Goal: Task Accomplishment & Management: Manage account settings

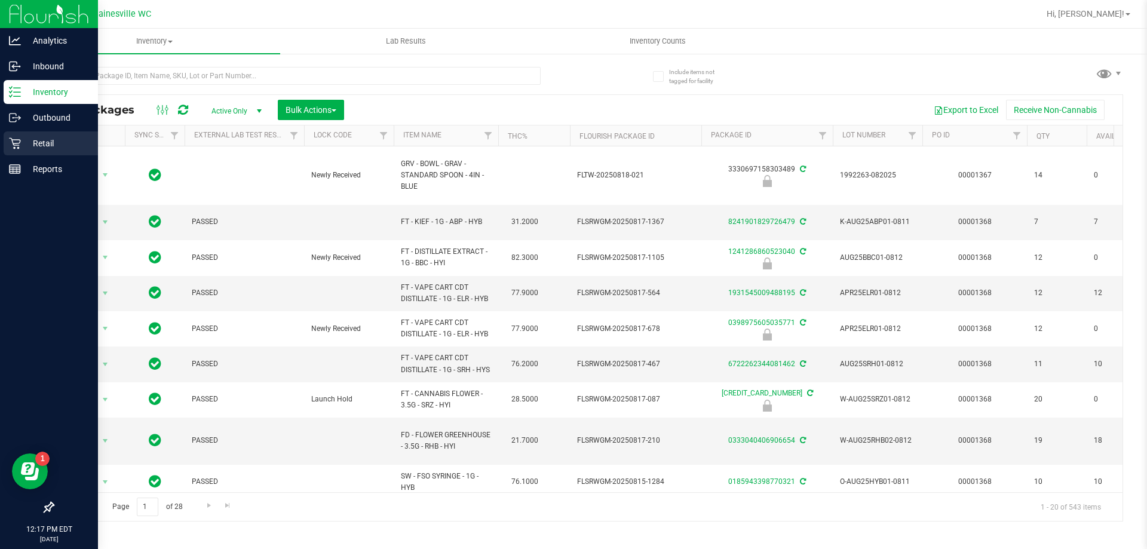
click at [10, 151] on div "Retail" at bounding box center [51, 143] width 94 height 24
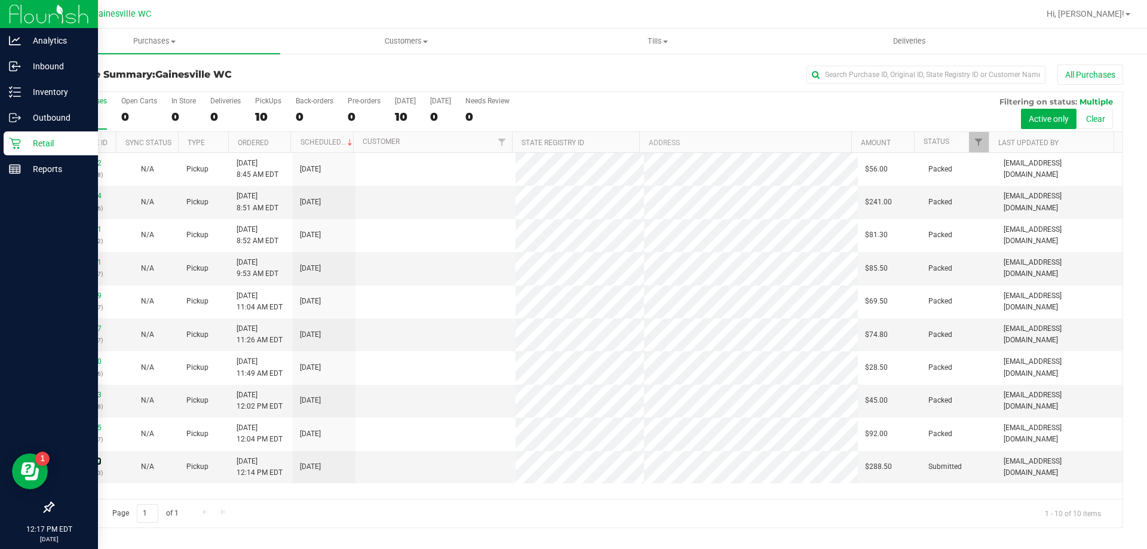
click at [95, 460] on link "11828292" at bounding box center [84, 461] width 33 height 8
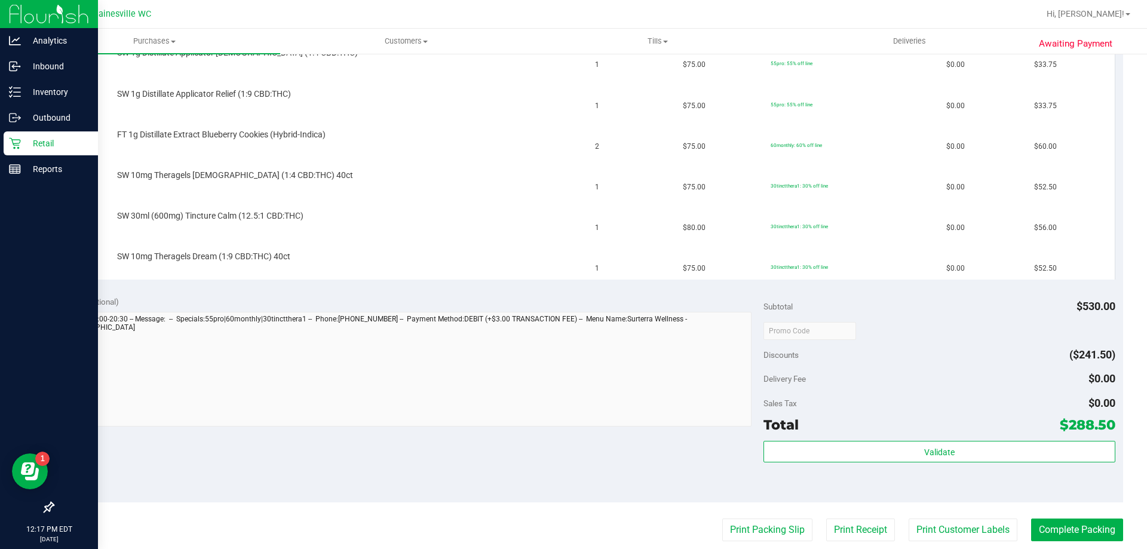
scroll to position [358, 0]
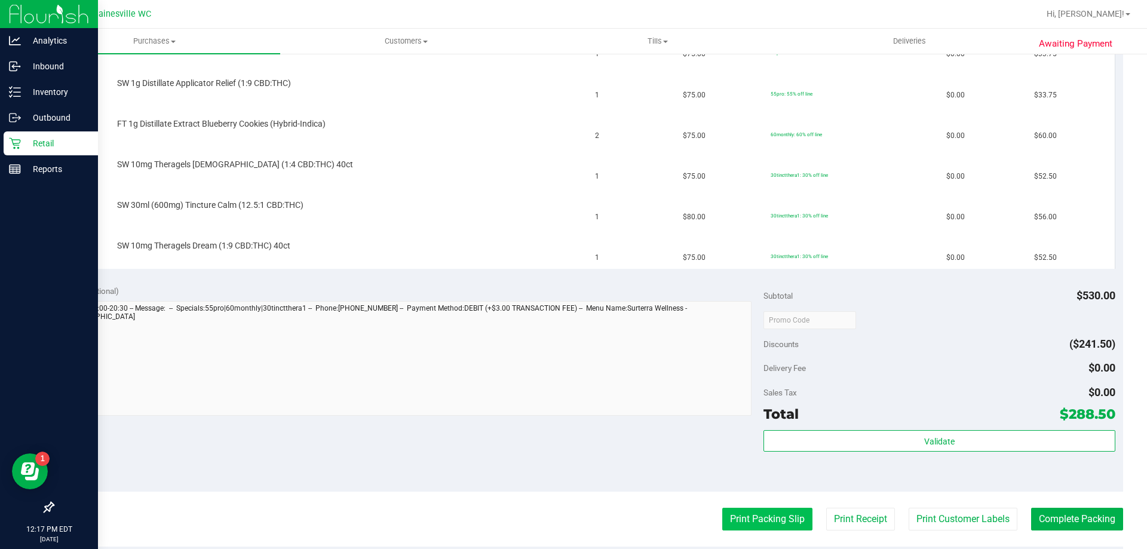
click at [764, 515] on button "Print Packing Slip" at bounding box center [767, 519] width 90 height 23
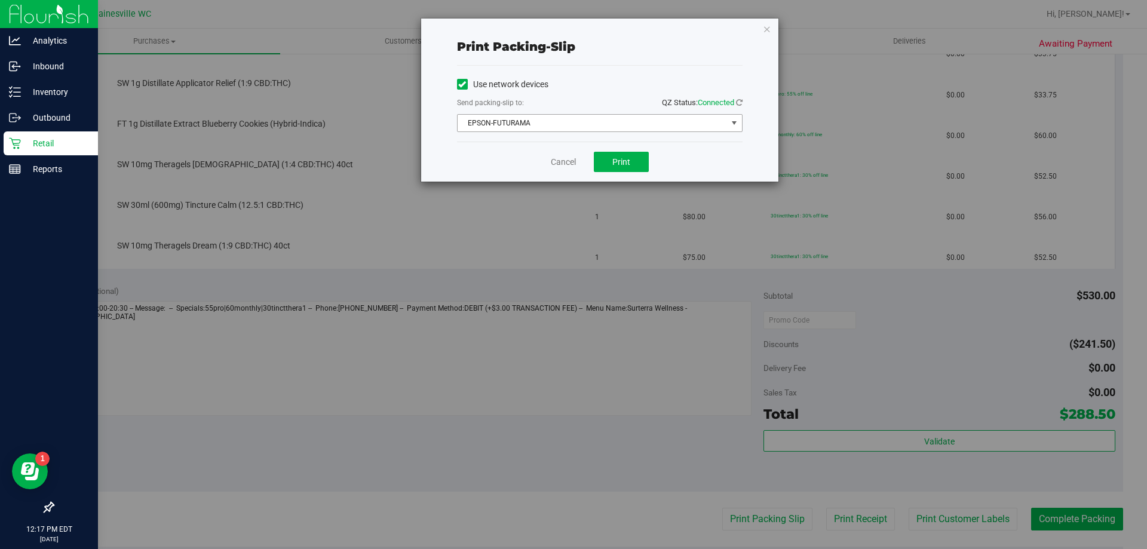
click at [613, 128] on span "EPSON-FUTURAMA" at bounding box center [591, 123] width 269 height 17
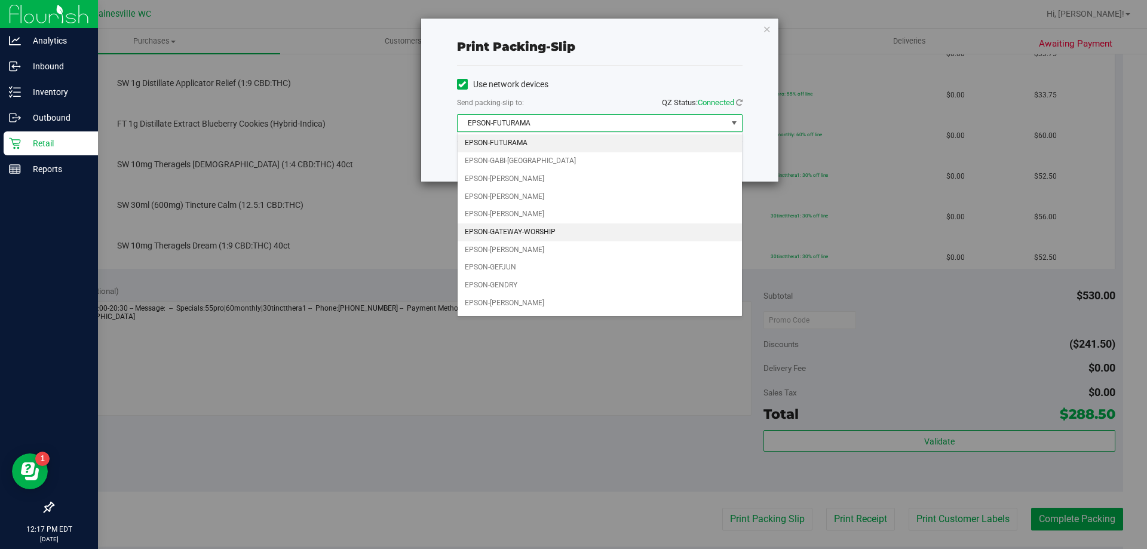
click at [556, 237] on li "EPSON-GATEWAY-WORSHIP" at bounding box center [599, 232] width 284 height 18
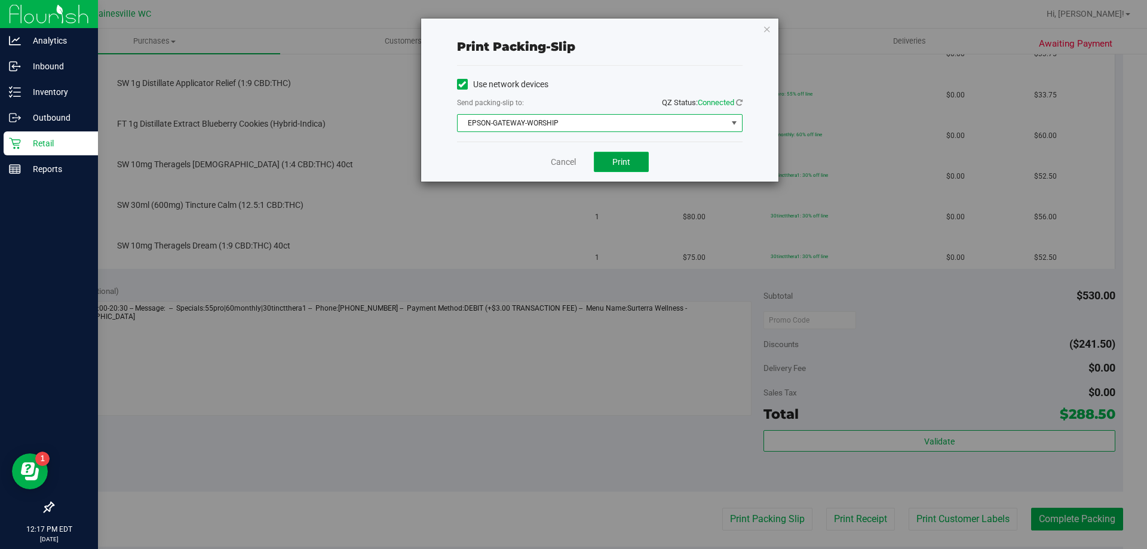
click at [631, 165] on button "Print" at bounding box center [621, 162] width 55 height 20
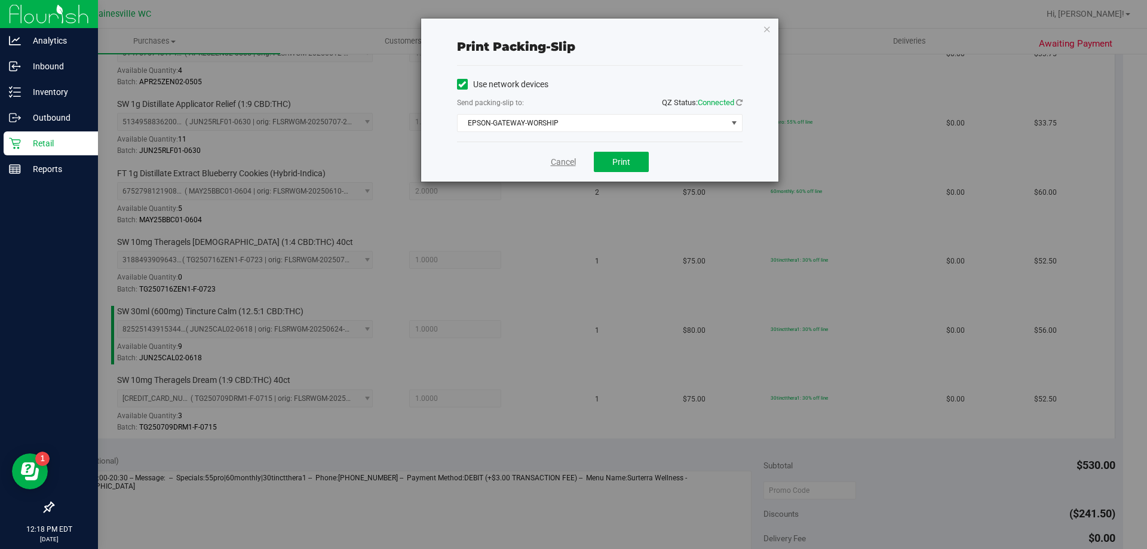
click at [561, 164] on link "Cancel" at bounding box center [563, 162] width 25 height 13
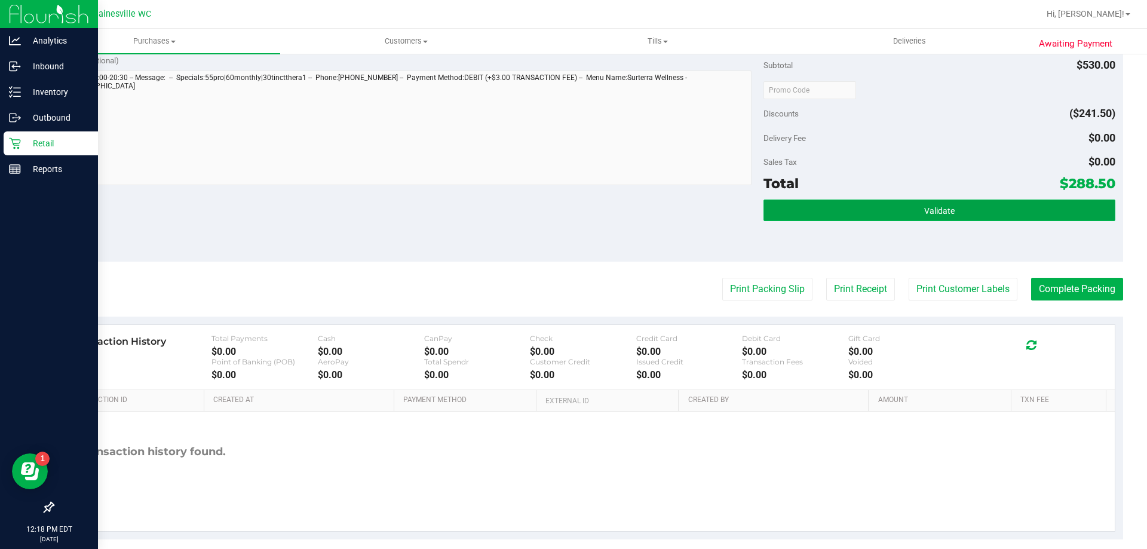
click at [944, 207] on span "Validate" at bounding box center [939, 211] width 30 height 10
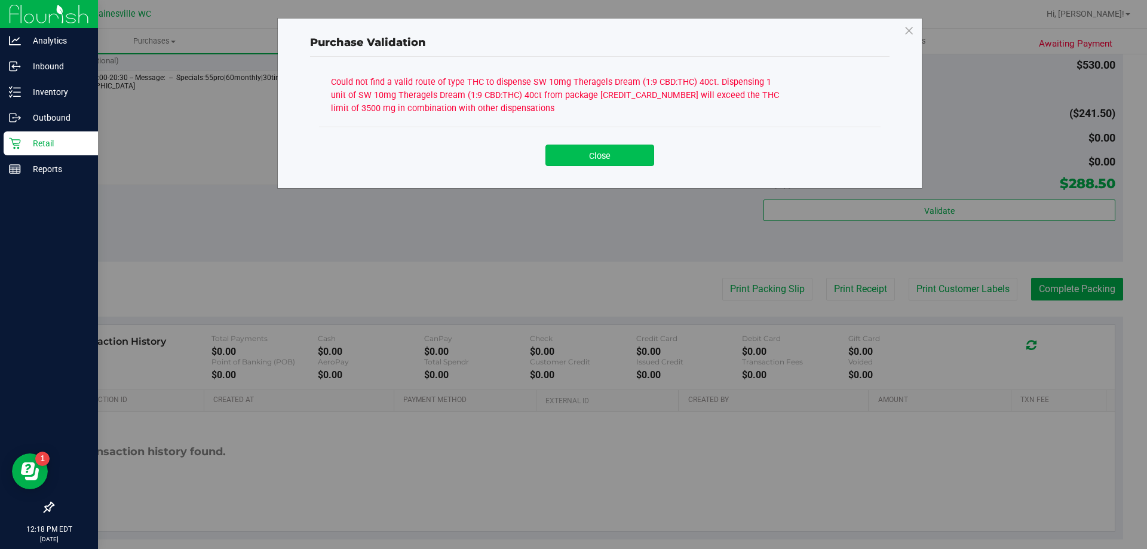
click at [624, 164] on button "Close" at bounding box center [599, 156] width 109 height 22
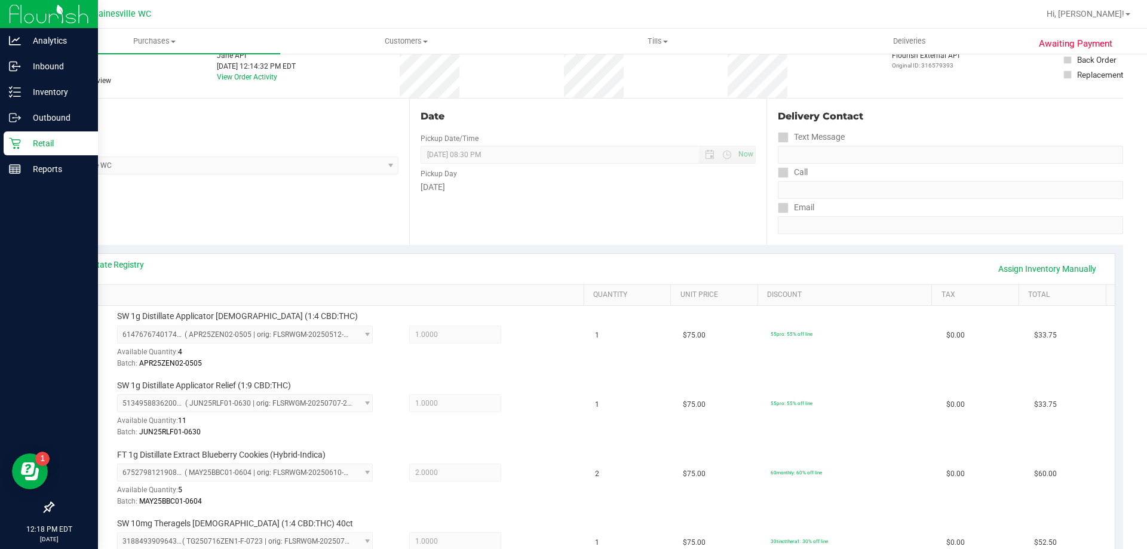
scroll to position [102, 0]
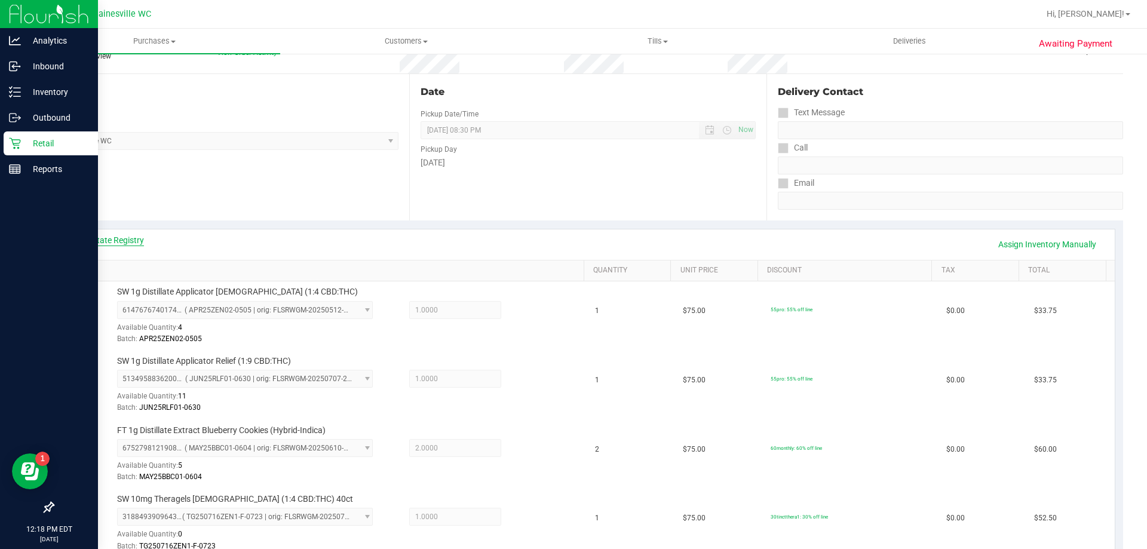
click at [105, 238] on link "View State Registry" at bounding box center [108, 240] width 72 height 12
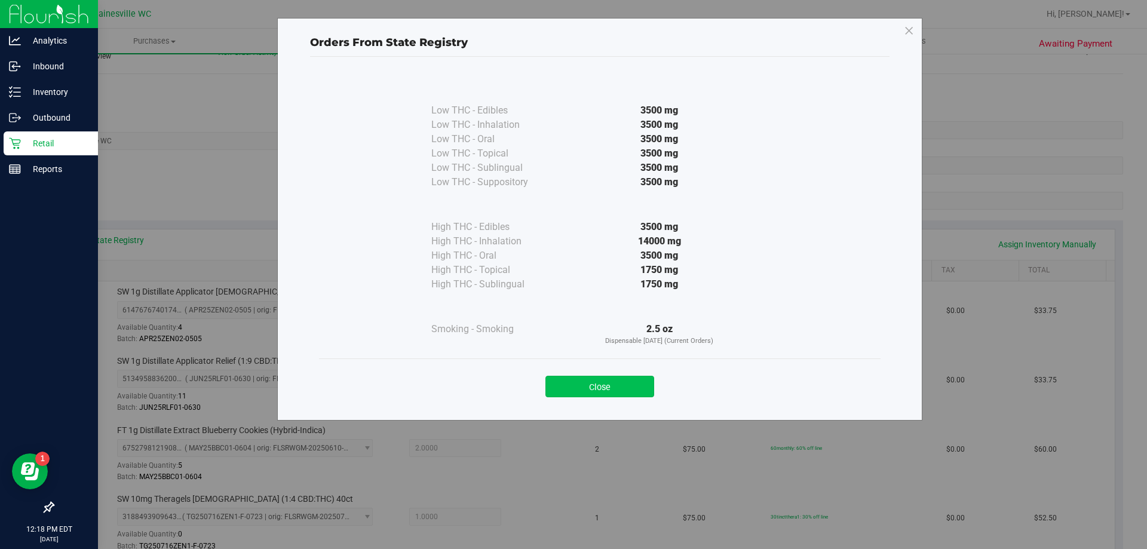
click at [625, 389] on button "Close" at bounding box center [599, 387] width 109 height 22
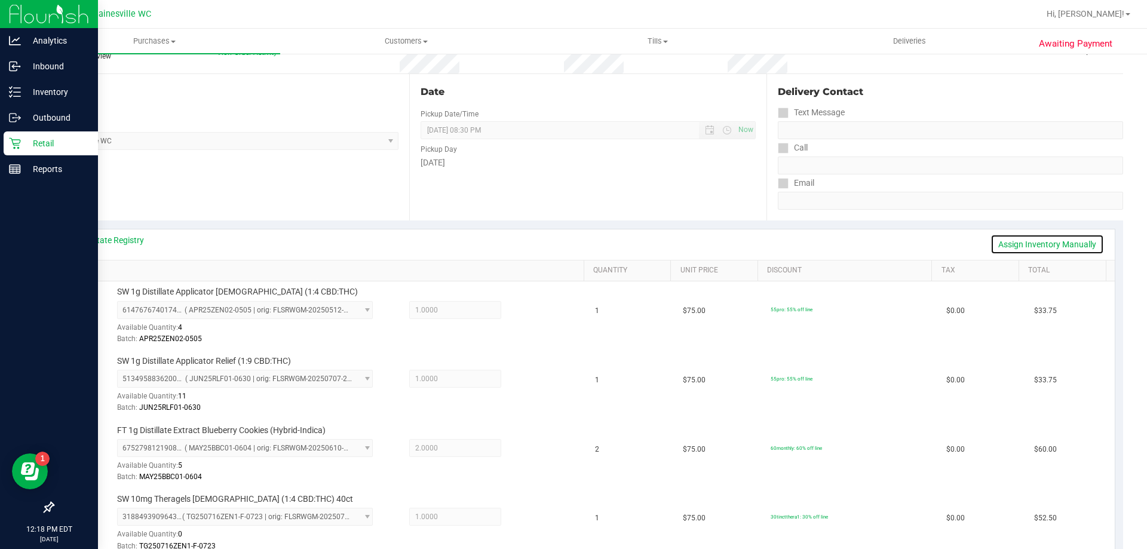
click at [1000, 241] on link "Assign Inventory Manually" at bounding box center [1046, 244] width 113 height 20
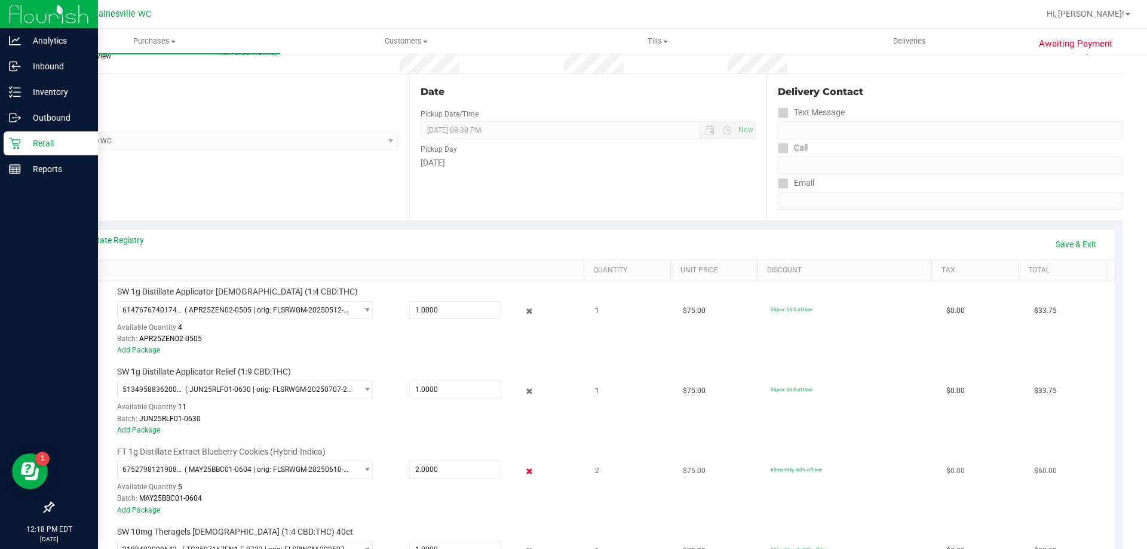
click at [523, 468] on icon at bounding box center [529, 471] width 13 height 14
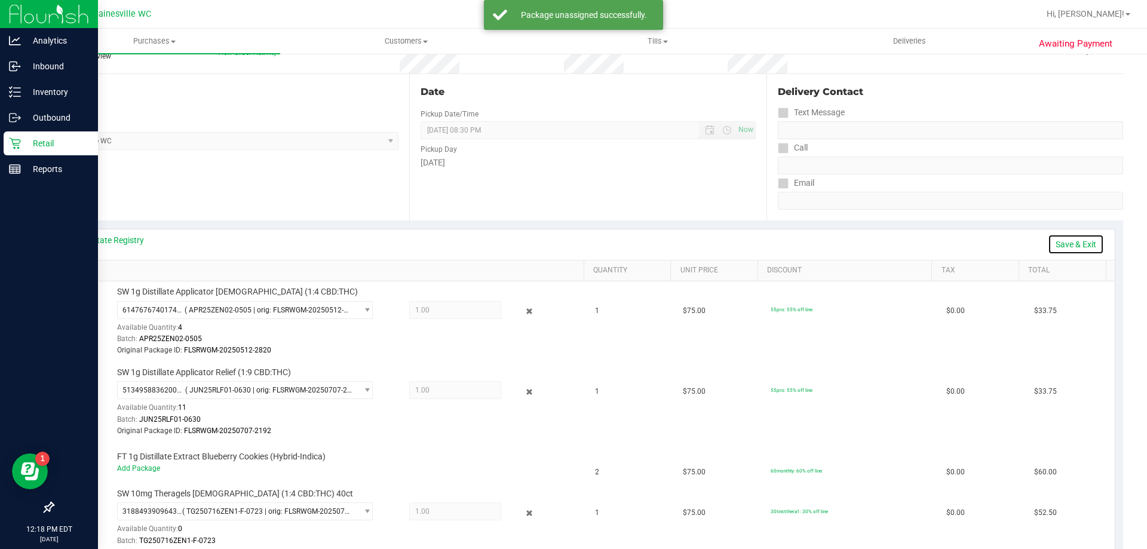
click at [1063, 247] on link "Save & Exit" at bounding box center [1076, 244] width 56 height 20
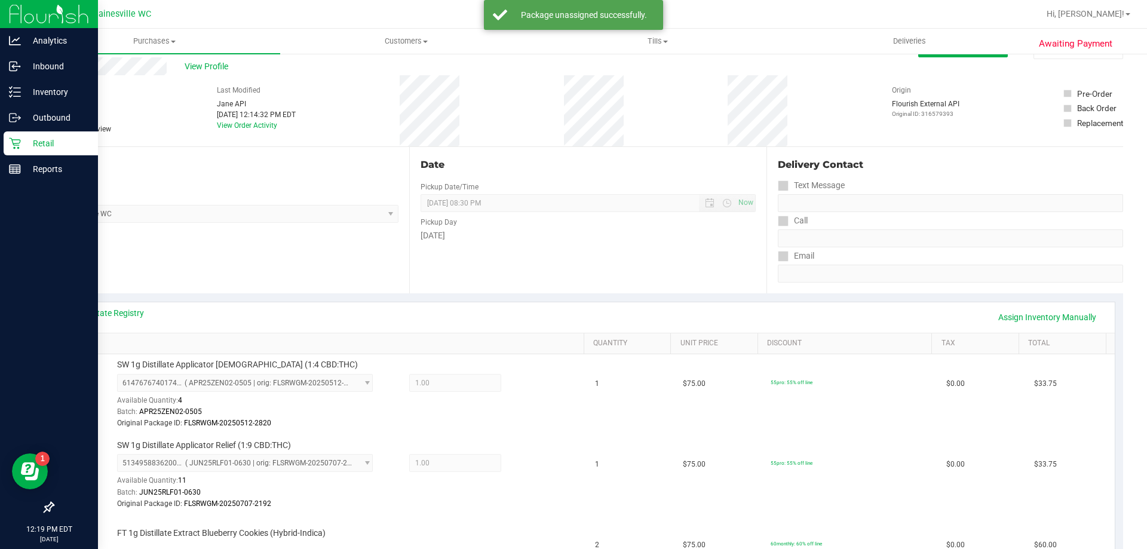
scroll to position [0, 0]
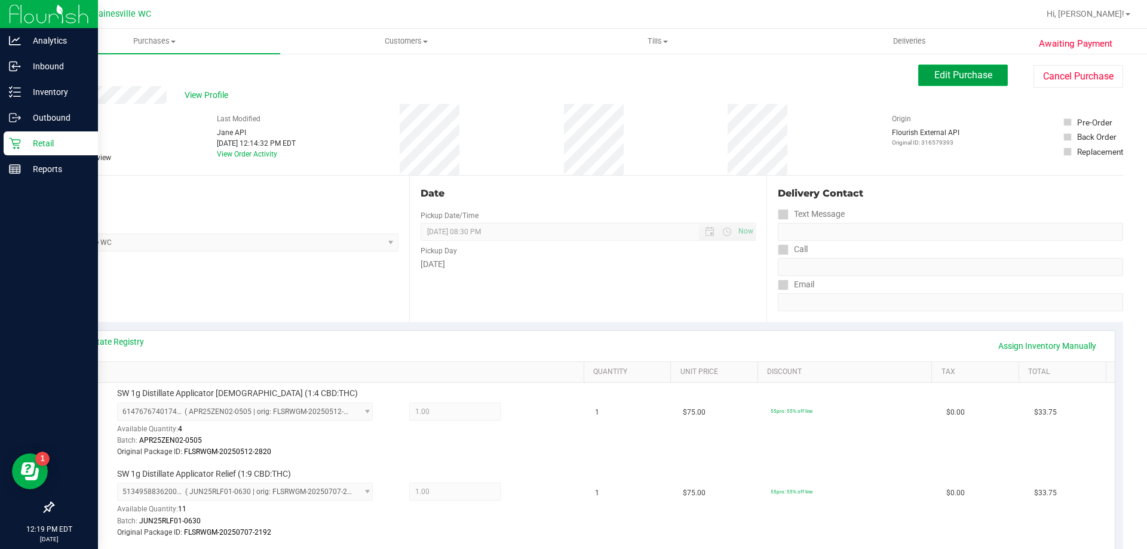
click at [946, 79] on span "Edit Purchase" at bounding box center [963, 74] width 58 height 11
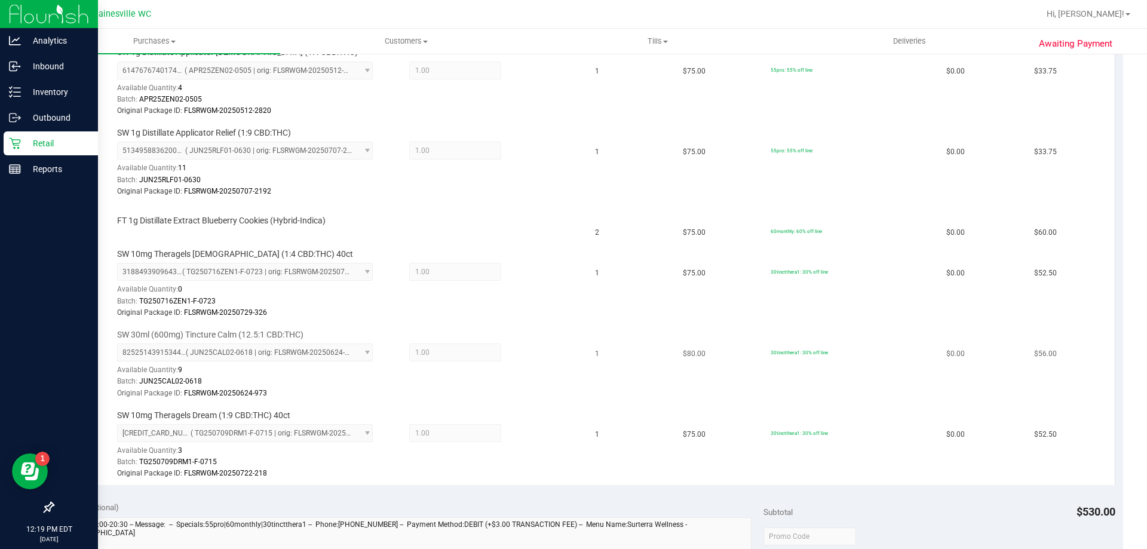
scroll to position [358, 0]
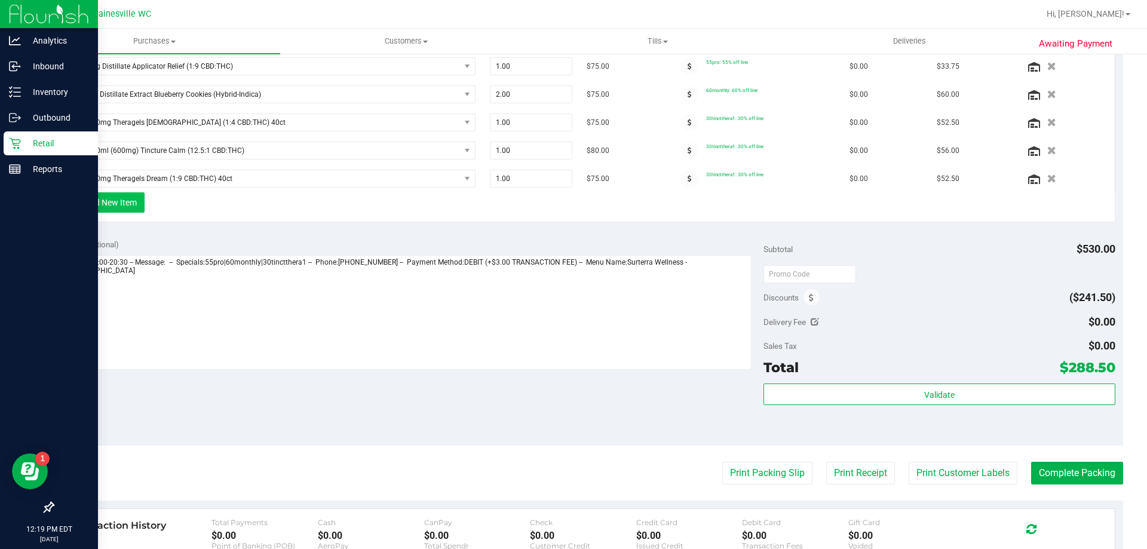
click at [130, 212] on button "+ Add New Item" at bounding box center [107, 202] width 74 height 20
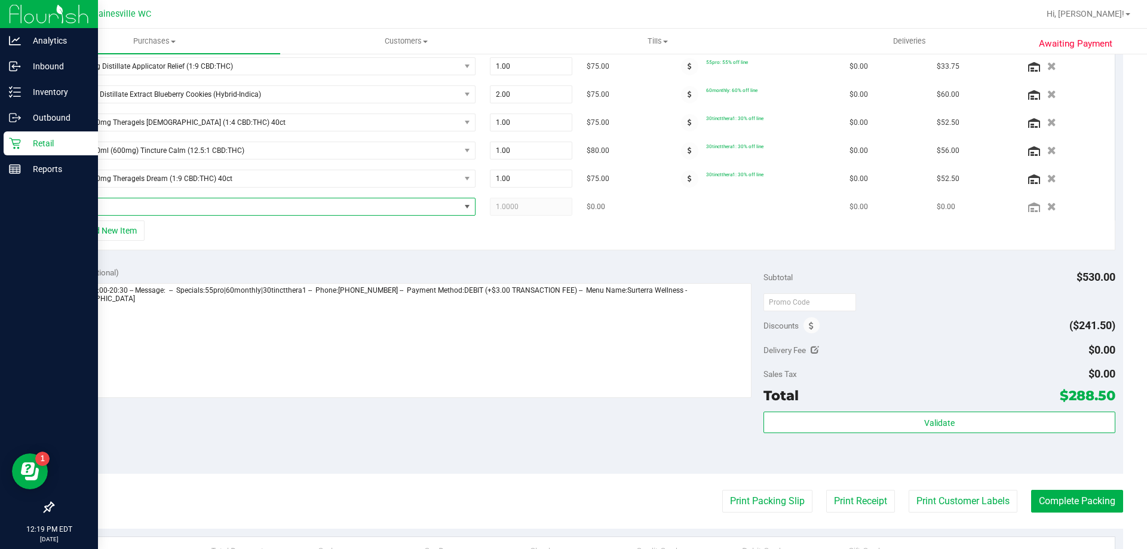
click at [149, 211] on span "NO DATA FOUND" at bounding box center [264, 206] width 391 height 17
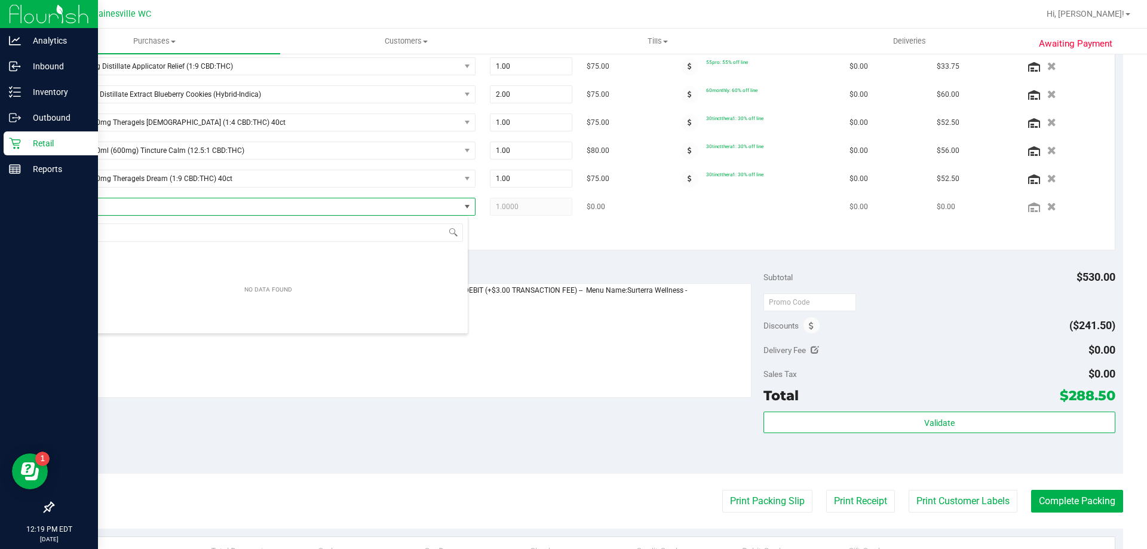
scroll to position [18, 400]
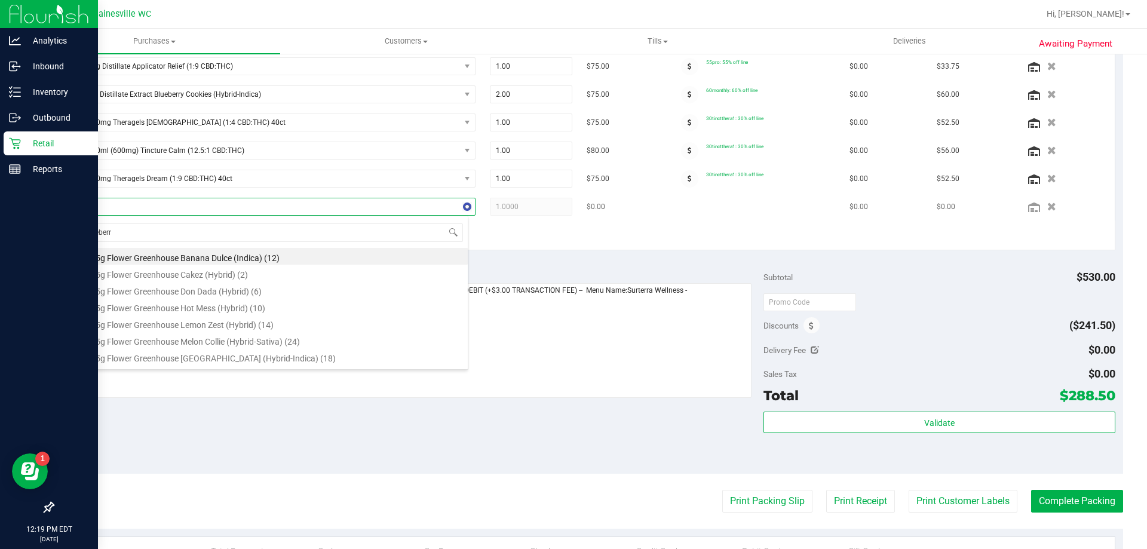
type input "blueberry"
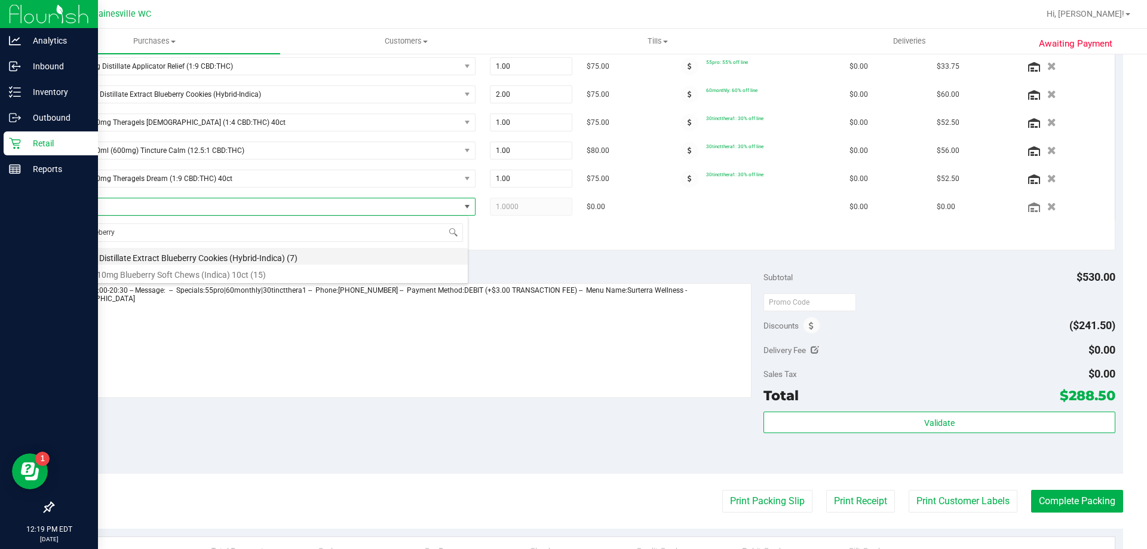
click at [162, 262] on li "FT 1g Distillate Extract Blueberry Cookies (Hybrid-Indica) (7)" at bounding box center [268, 256] width 398 height 17
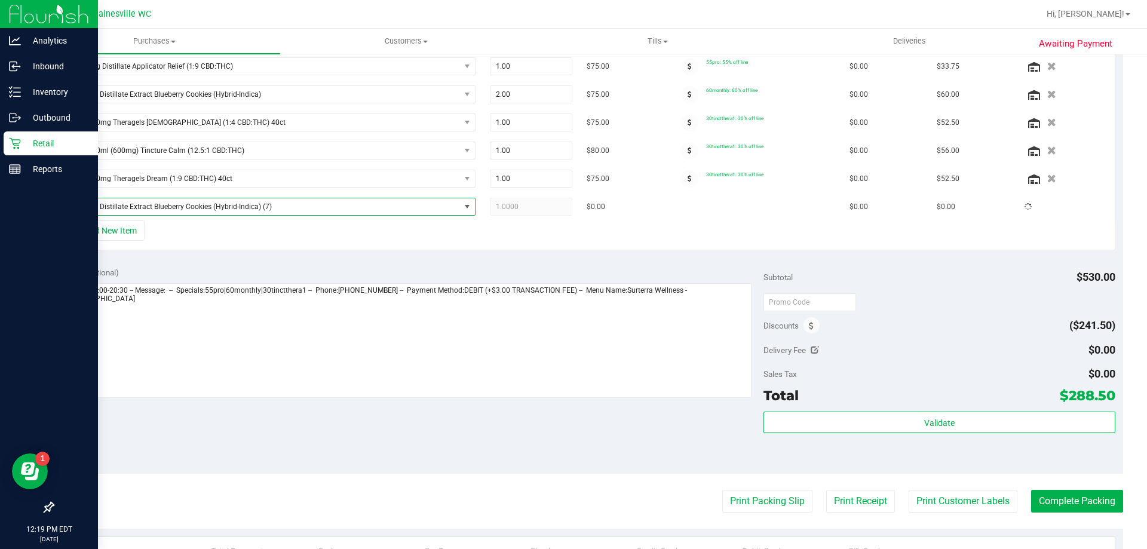
click at [211, 251] on div "View State Registry SKU Quantity Unit Price Discount Tax Total Action SW 1g Dis…" at bounding box center [588, 111] width 1070 height 295
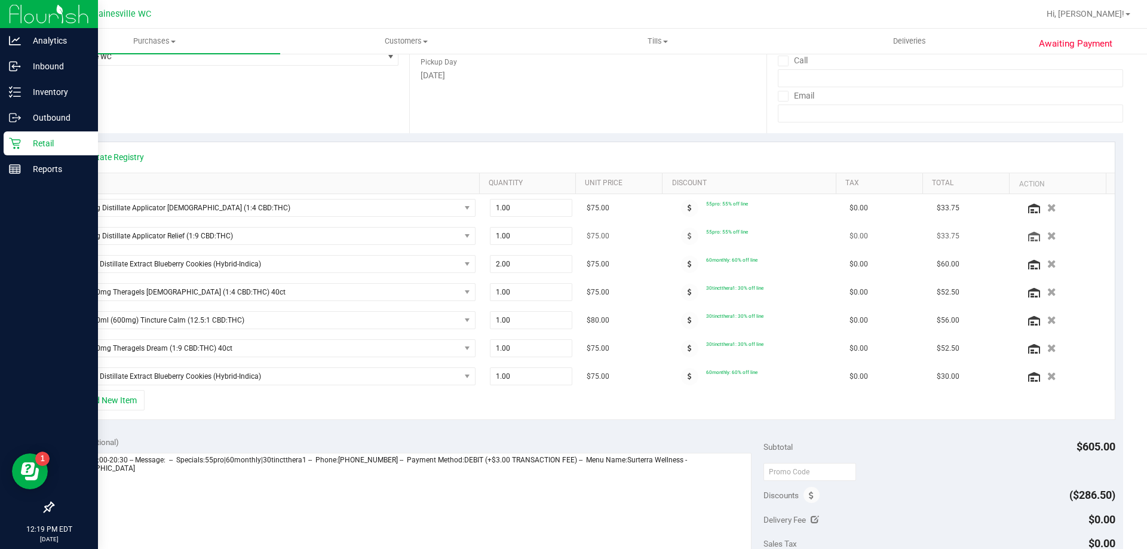
scroll to position [181, 0]
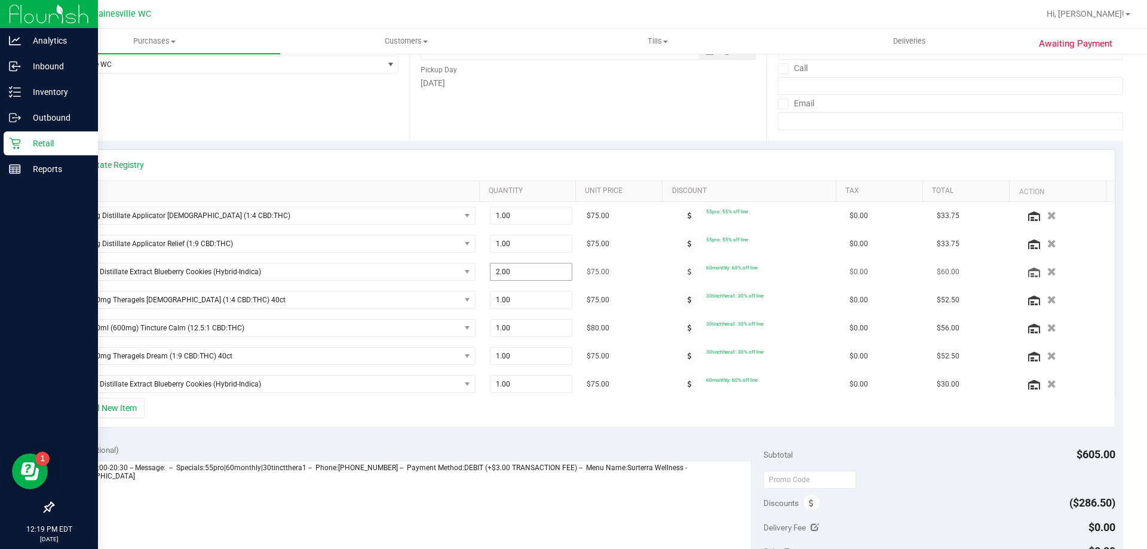
click at [532, 268] on span "2.00 2" at bounding box center [531, 272] width 83 height 18
click at [0, 0] on input "2" at bounding box center [0, 0] width 0 height 0
type input "1"
type input "1.00"
click at [628, 262] on td "$75.00" at bounding box center [622, 272] width 87 height 28
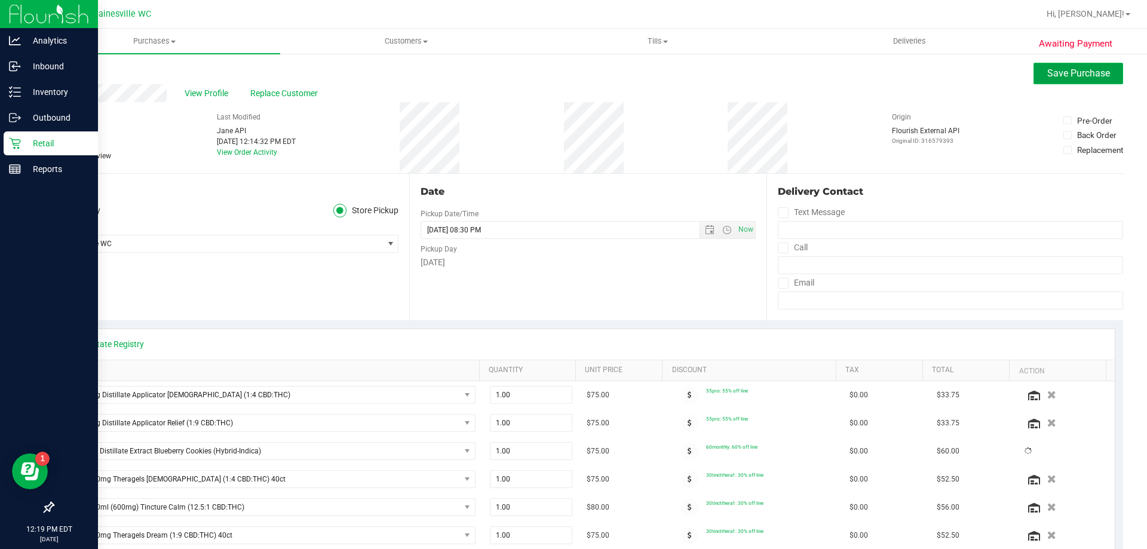
click at [1079, 71] on span "Save Purchase" at bounding box center [1078, 72] width 63 height 11
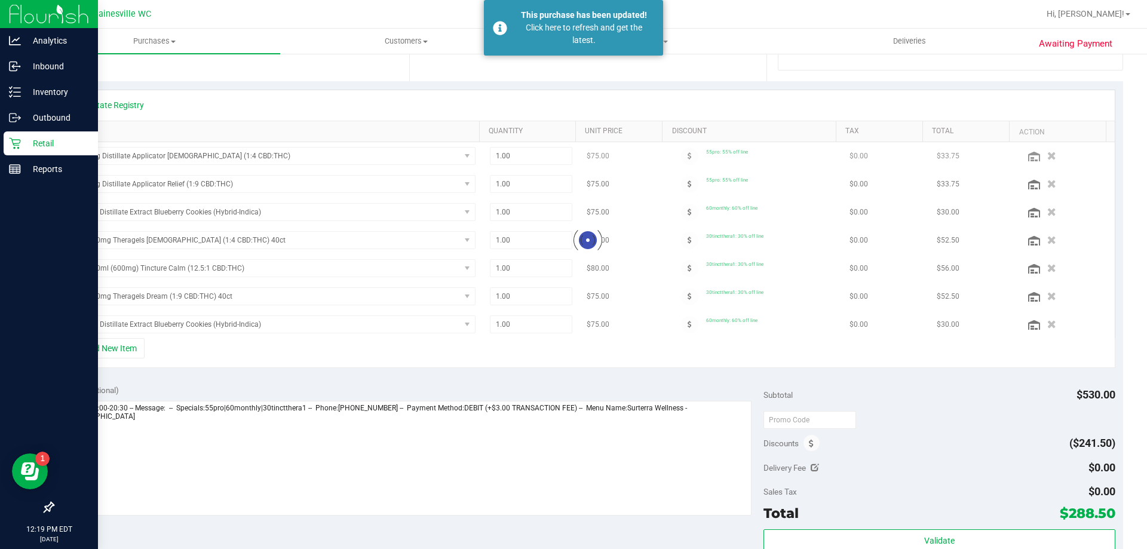
scroll to position [300, 0]
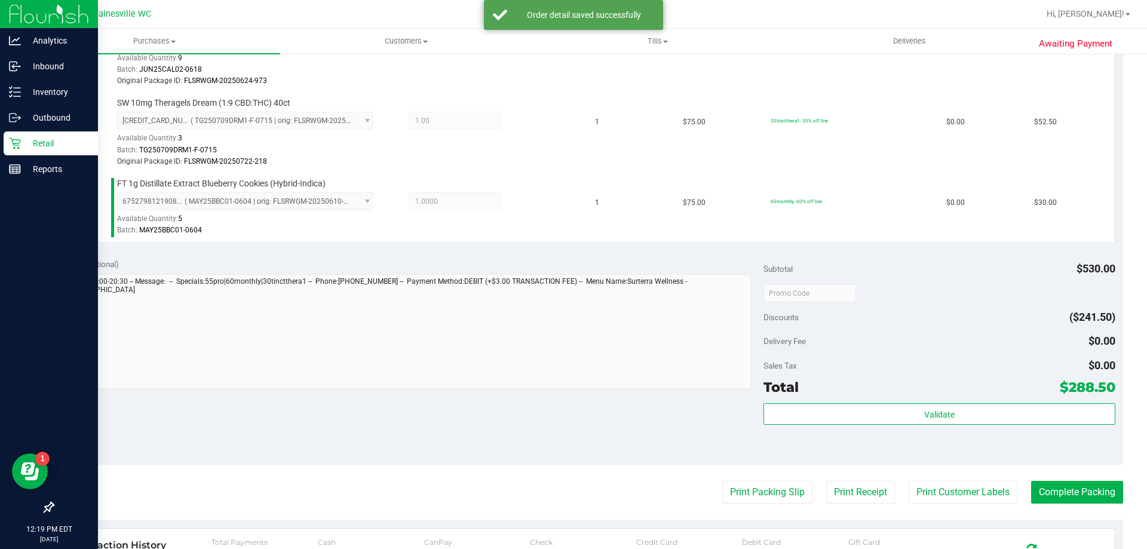
scroll to position [718, 0]
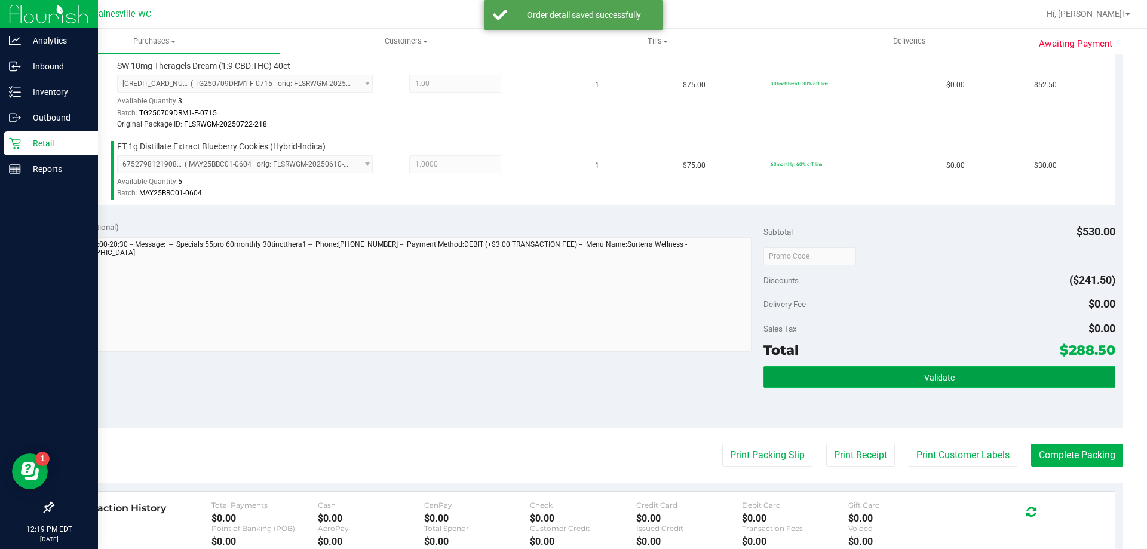
click at [925, 373] on span "Validate" at bounding box center [939, 378] width 30 height 10
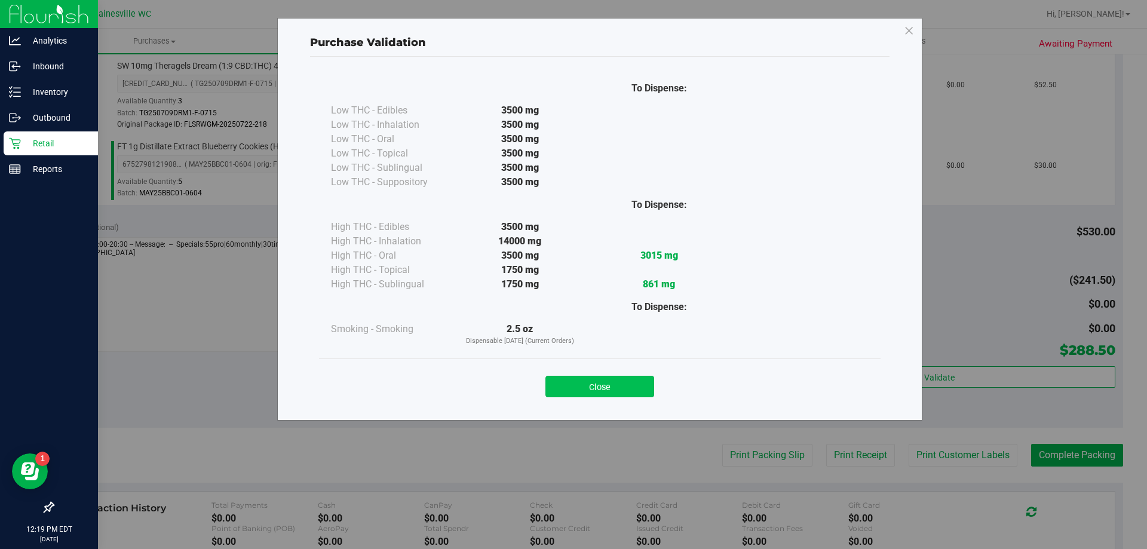
click at [639, 388] on button "Close" at bounding box center [599, 387] width 109 height 22
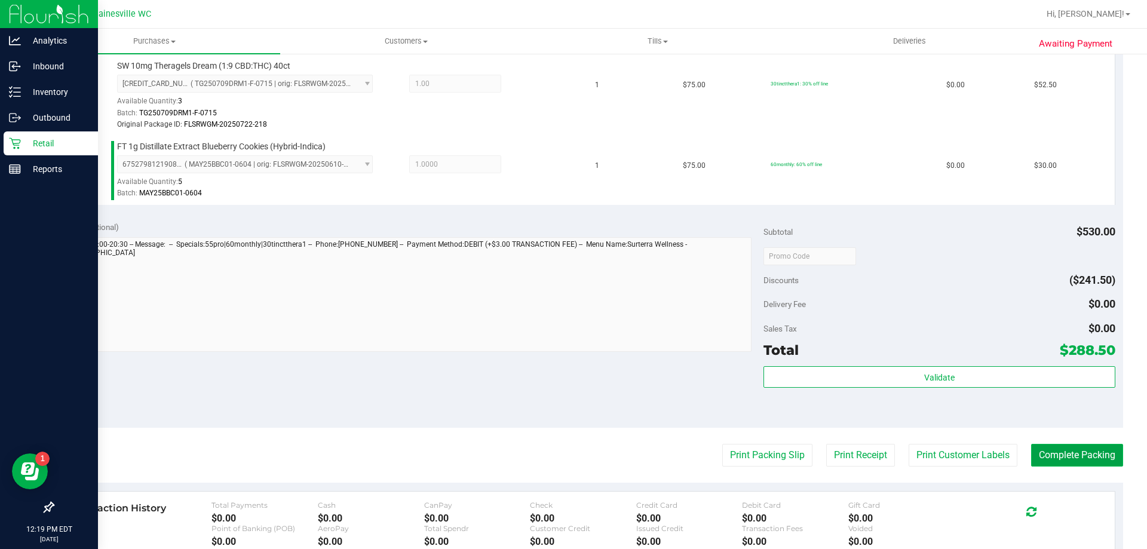
click at [1060, 448] on button "Complete Packing" at bounding box center [1077, 455] width 92 height 23
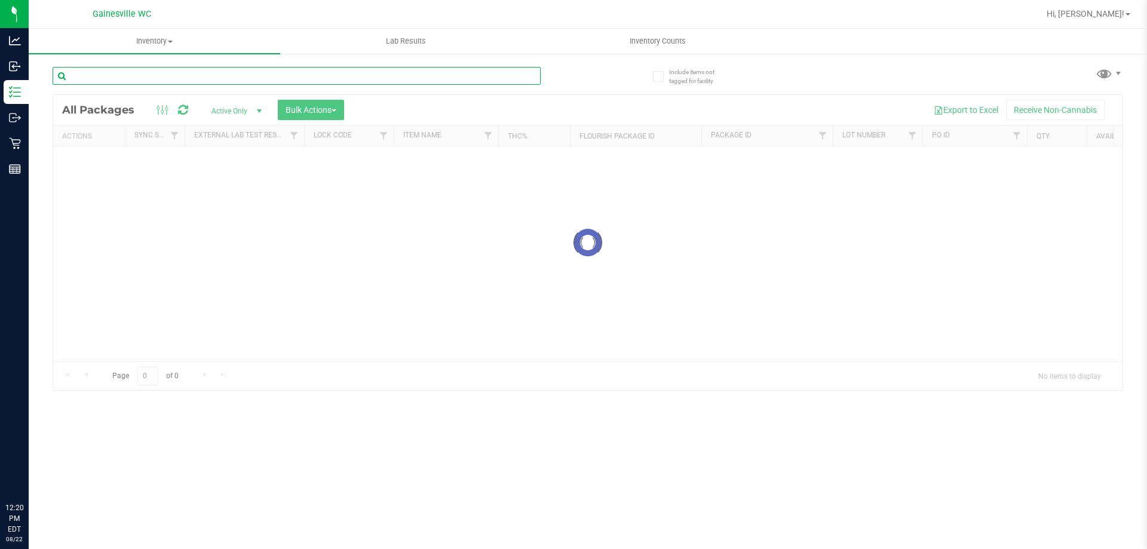
click at [179, 79] on input "text" at bounding box center [297, 76] width 488 height 18
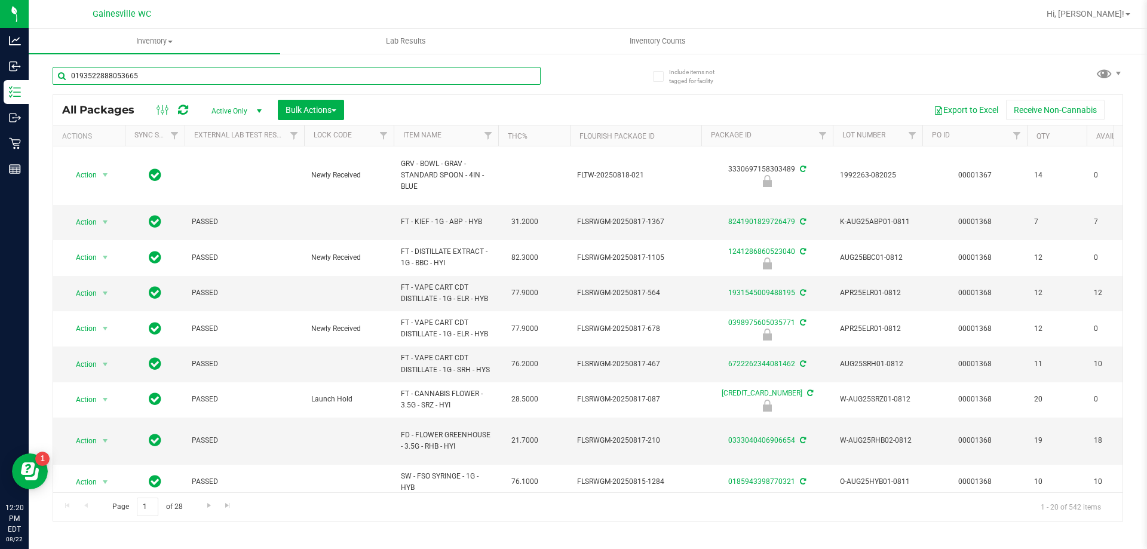
type input "0193522888053665"
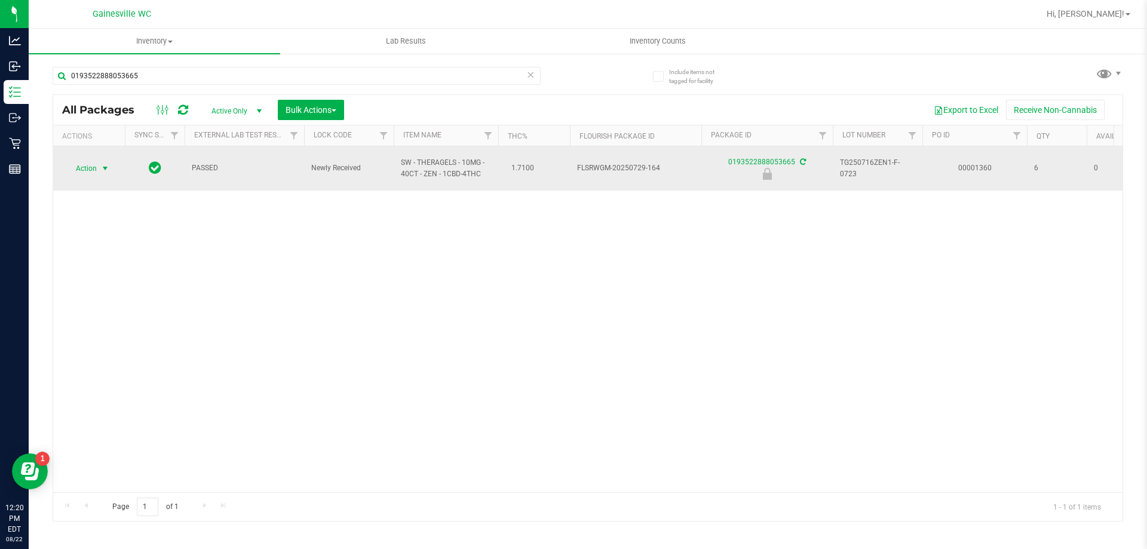
click at [102, 168] on span "select" at bounding box center [105, 169] width 10 height 10
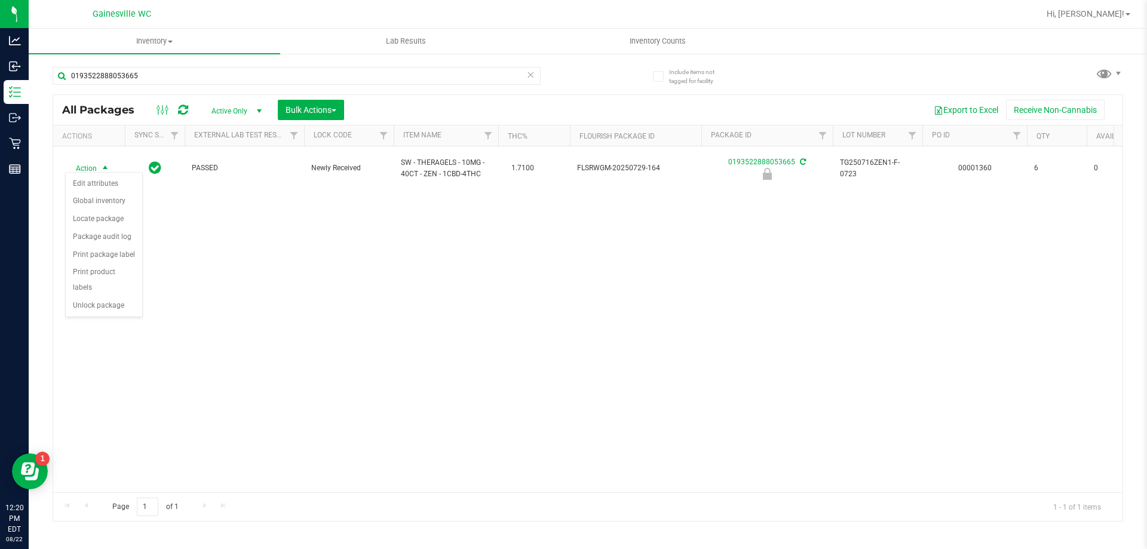
click at [142, 298] on div "Action Edit attributes Global inventory Locate package Package audit log Print …" at bounding box center [104, 244] width 78 height 145
click at [109, 297] on li "Unlock package" at bounding box center [104, 306] width 76 height 18
click at [533, 76] on icon at bounding box center [530, 74] width 8 height 14
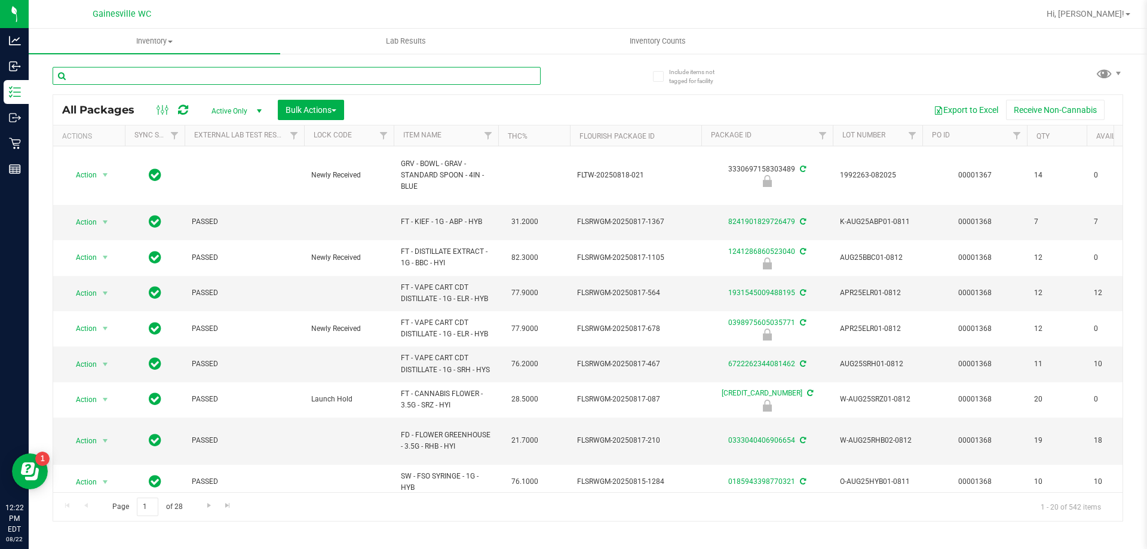
click at [487, 78] on input "text" at bounding box center [297, 76] width 488 height 18
type input "6978090339421178"
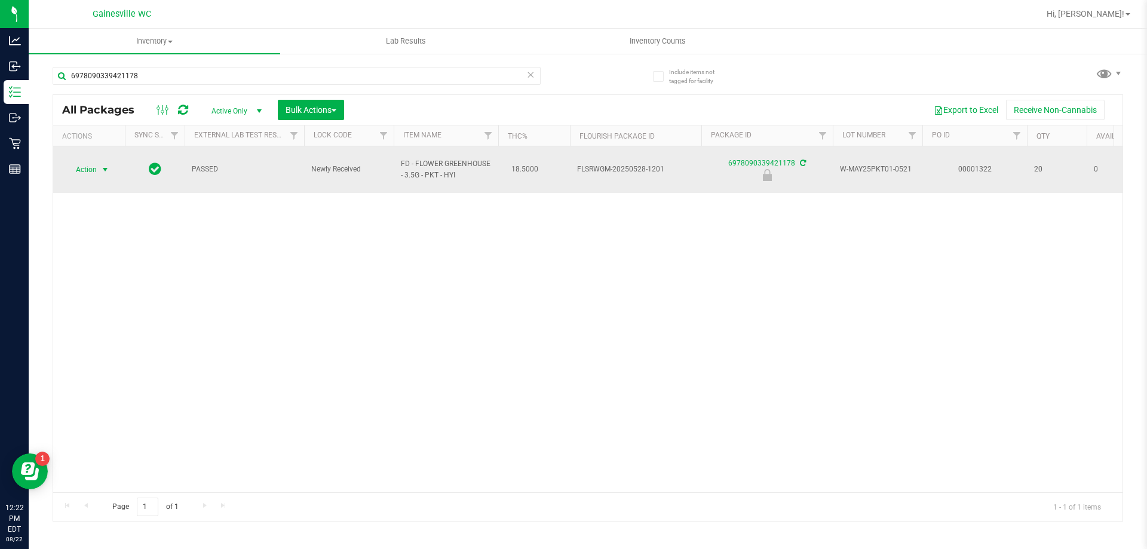
click at [105, 165] on span "select" at bounding box center [105, 170] width 10 height 10
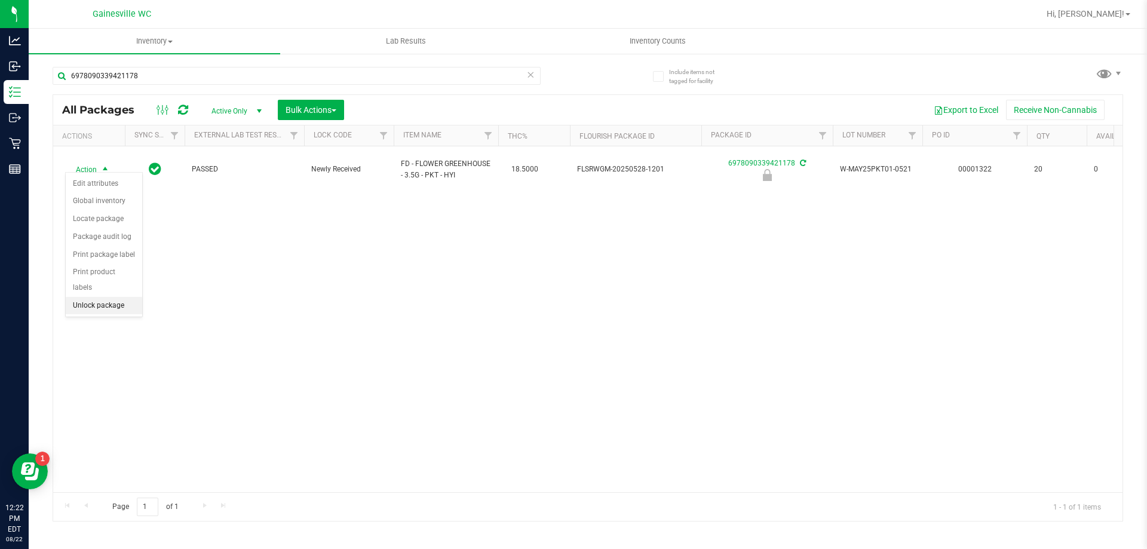
click at [112, 297] on li "Unlock package" at bounding box center [104, 306] width 76 height 18
